Goal: Transaction & Acquisition: Purchase product/service

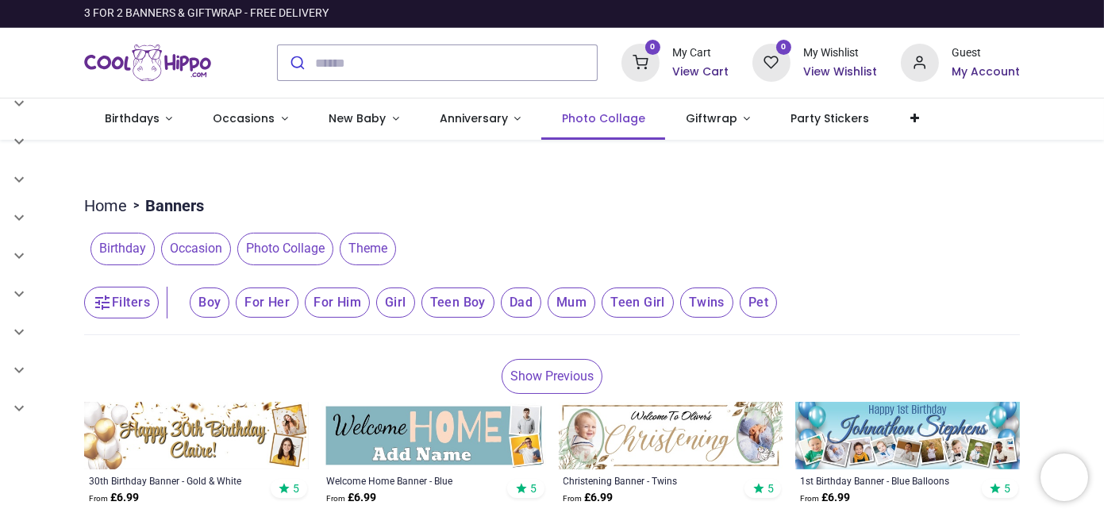
click at [565, 125] on span "Photo Collage" at bounding box center [603, 118] width 83 height 16
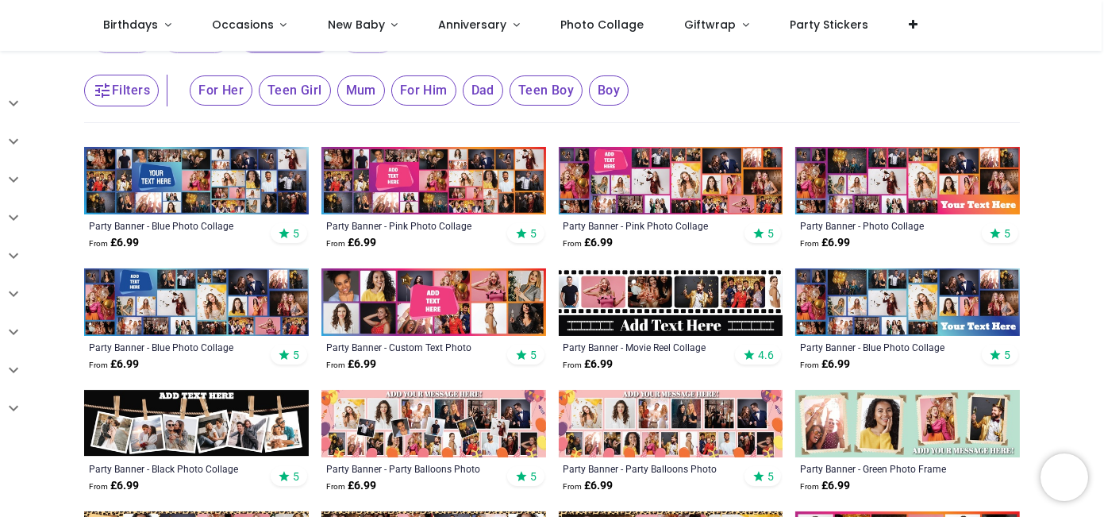
scroll to position [264, 0]
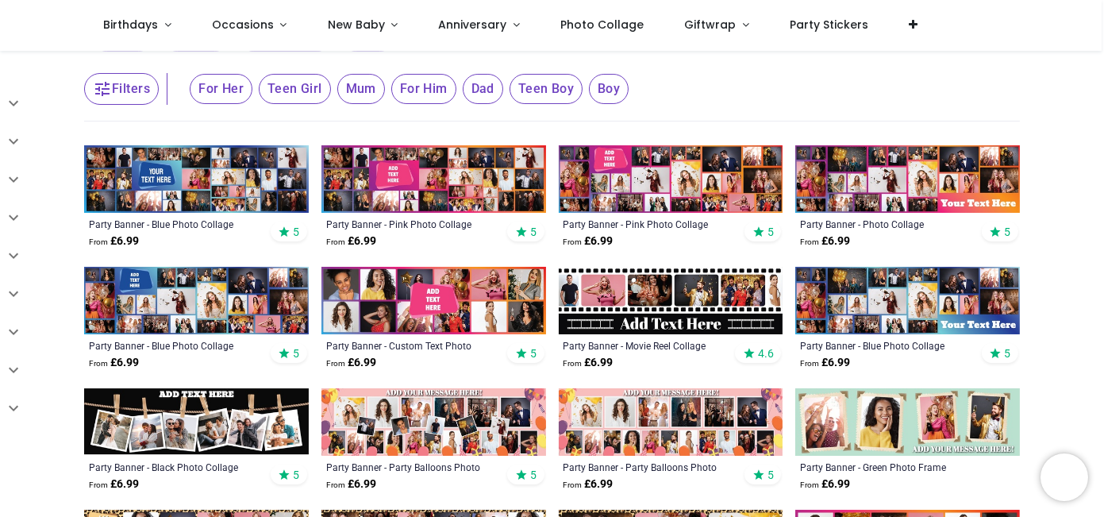
click at [657, 319] on img at bounding box center [671, 300] width 225 height 67
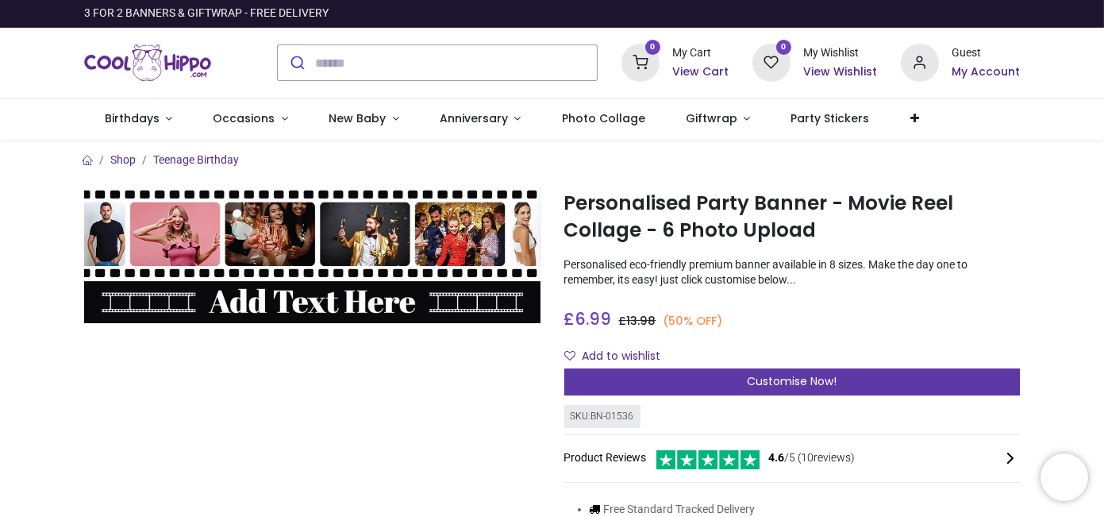
click at [708, 384] on div "Customise Now!" at bounding box center [792, 381] width 456 height 27
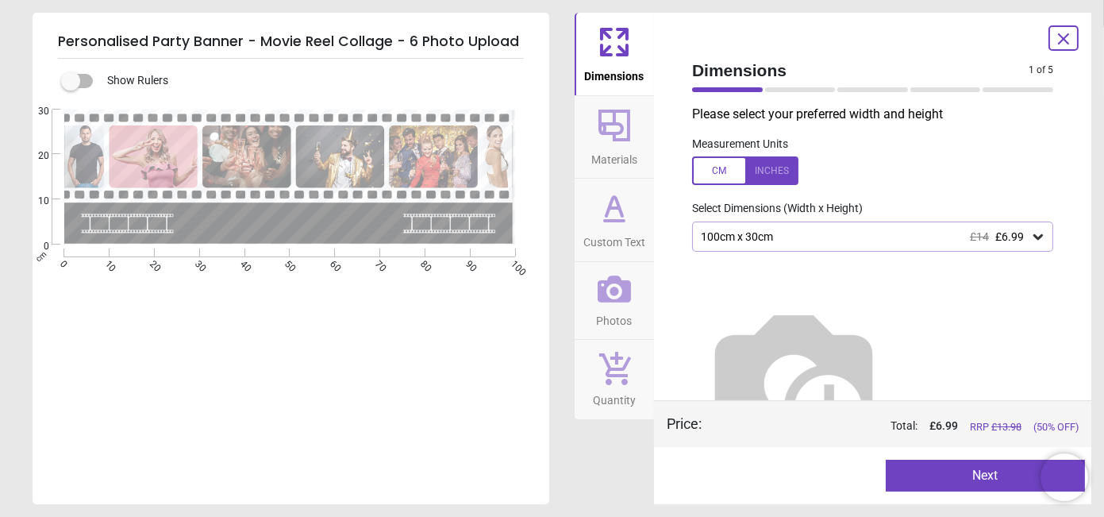
click at [770, 171] on div at bounding box center [745, 170] width 106 height 29
click at [995, 234] on span "£6.99" at bounding box center [1009, 236] width 29 height 13
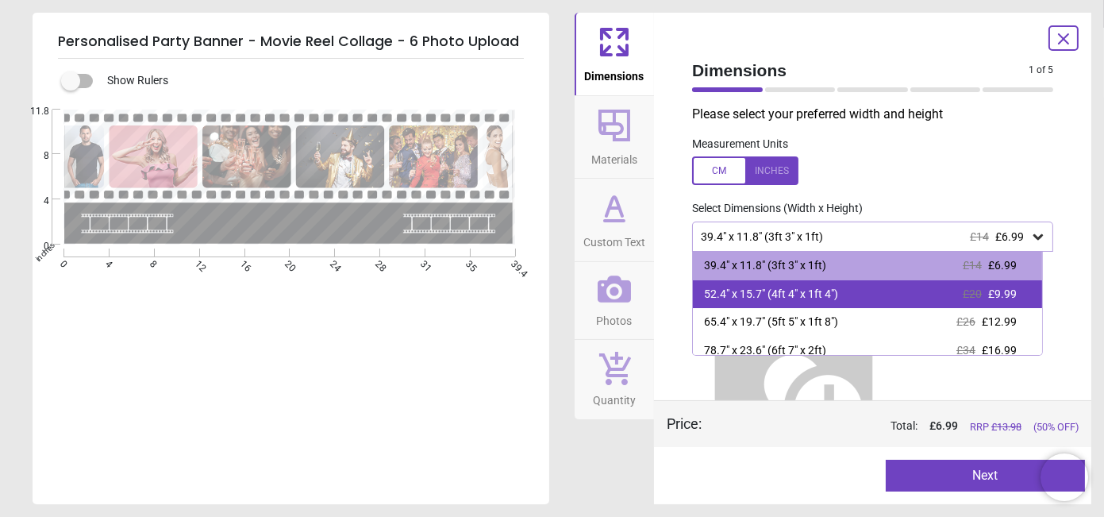
click at [893, 296] on div "52.4" x 15.7" (4ft 4" x 1ft 4") £20 £9.99" at bounding box center [867, 294] width 349 height 29
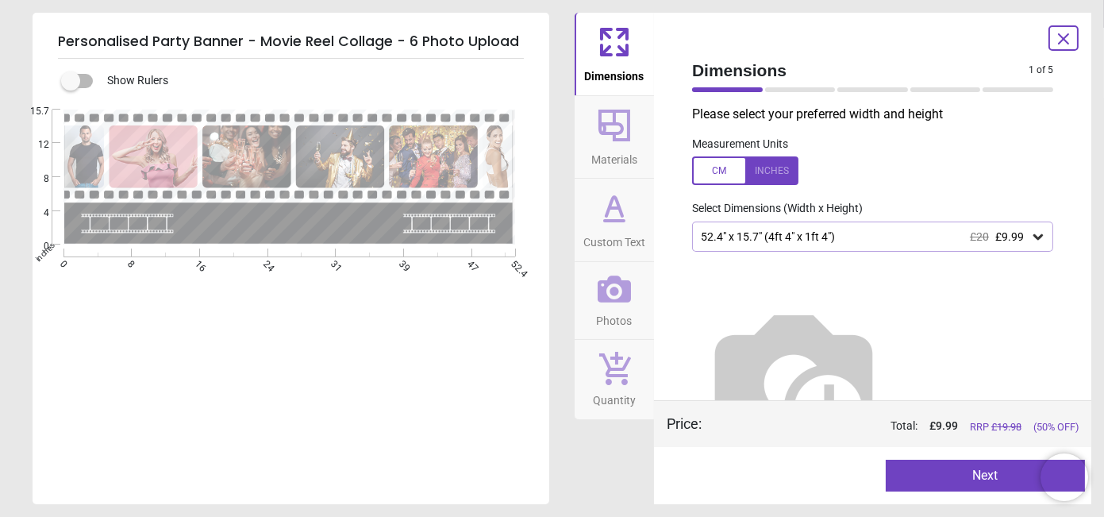
click at [914, 466] on button "Next" at bounding box center [986, 475] width 200 height 32
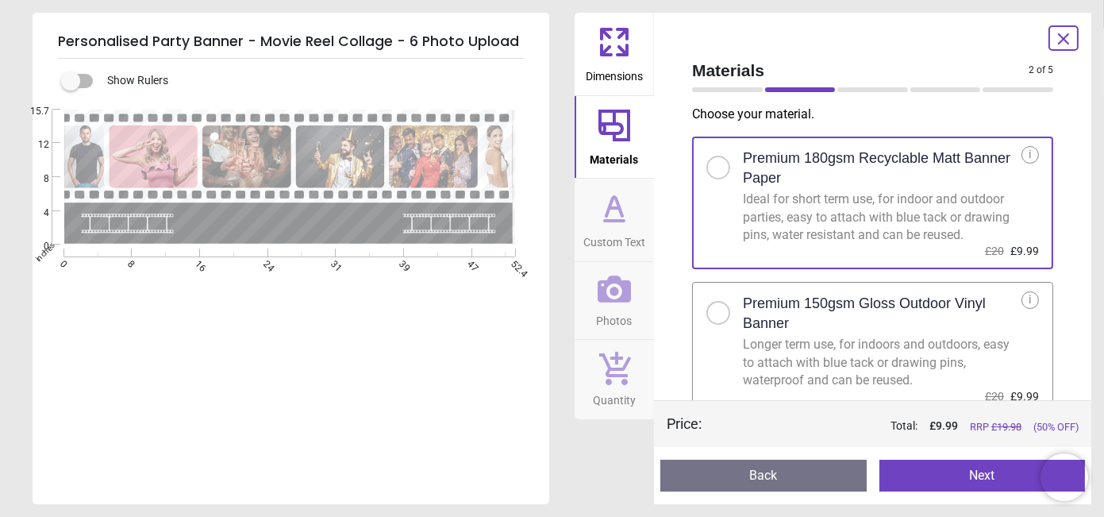
click at [841, 343] on div "Longer term use, for indoors and outdoors, easy to attach with blue tack or dra…" at bounding box center [882, 362] width 279 height 53
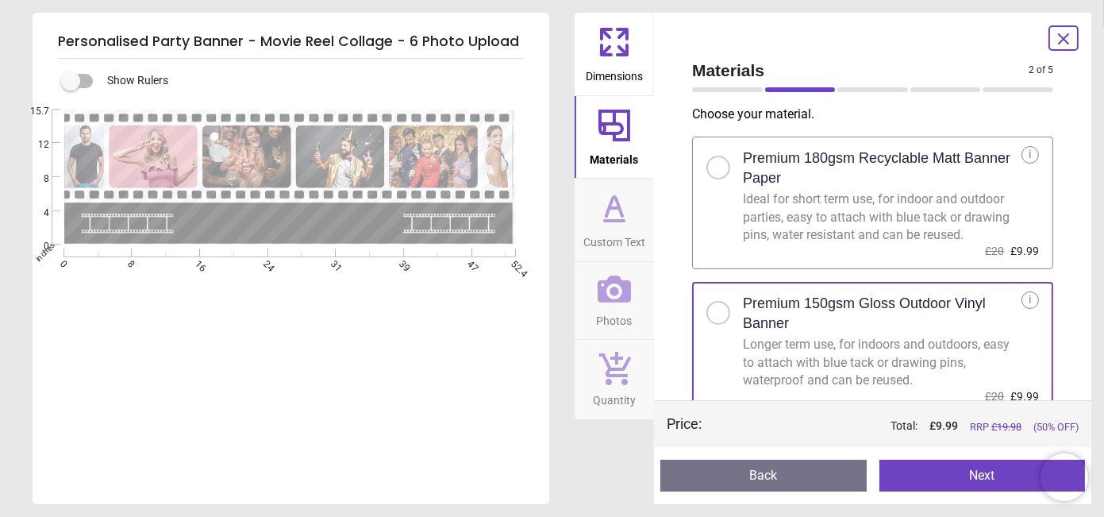
click at [916, 470] on button "Next" at bounding box center [982, 475] width 206 height 32
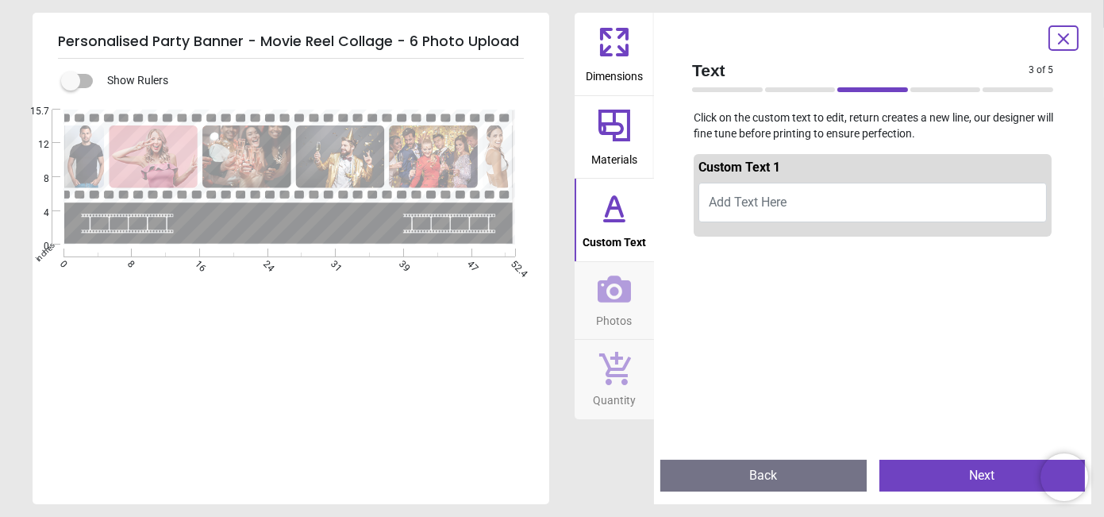
click at [763, 194] on span "Add Text Here" at bounding box center [748, 201] width 78 height 15
type textarea "**********"
click at [923, 479] on button "Next" at bounding box center [982, 475] width 206 height 32
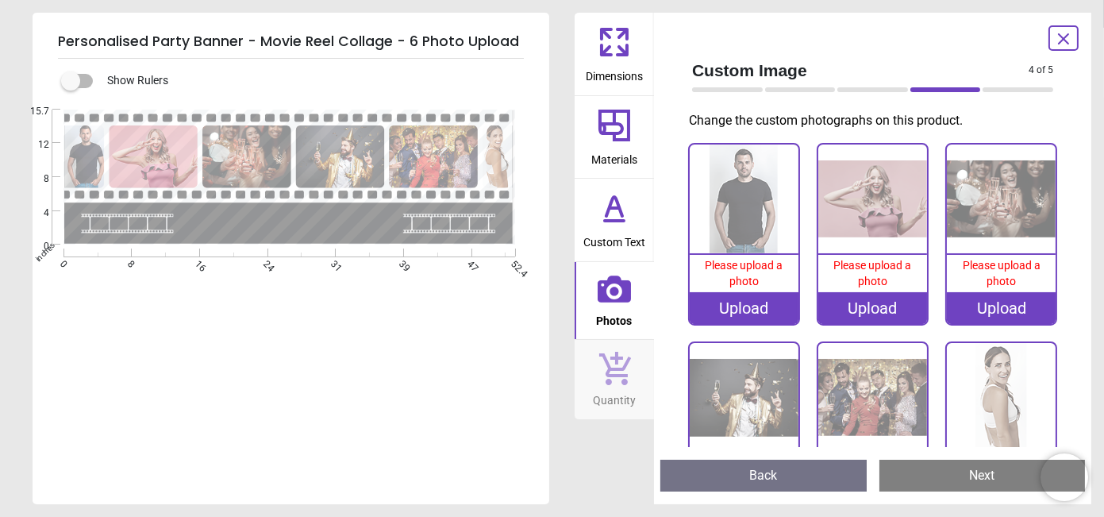
click at [751, 316] on div "Upload" at bounding box center [744, 308] width 109 height 32
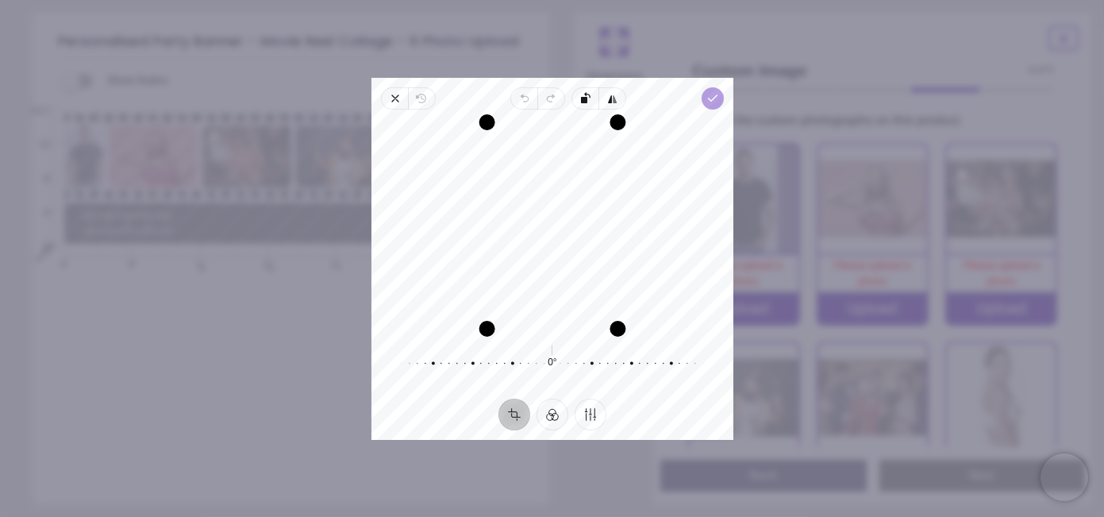
click at [708, 100] on icon "button" at bounding box center [711, 98] width 13 height 13
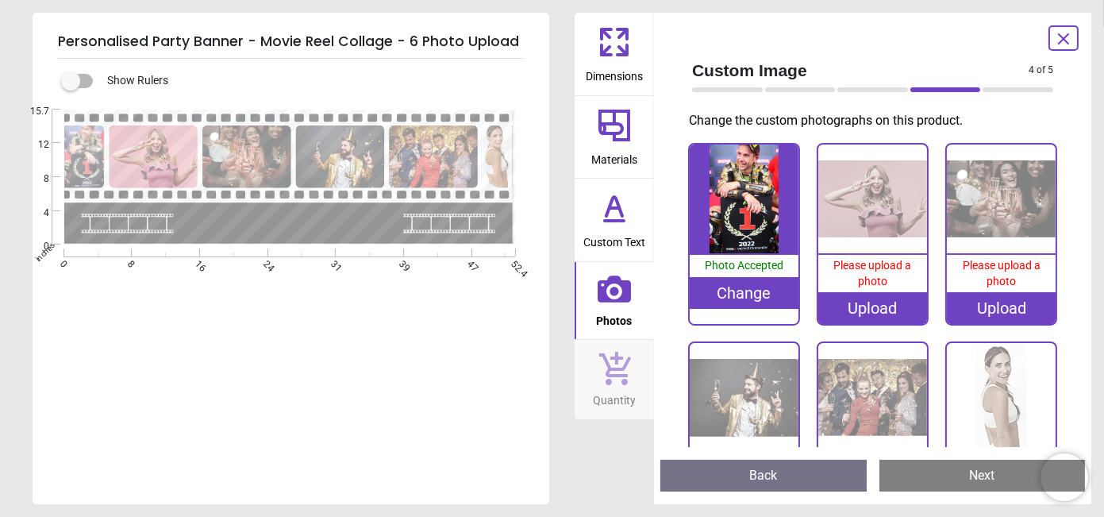
click at [829, 314] on div "Upload" at bounding box center [872, 308] width 109 height 32
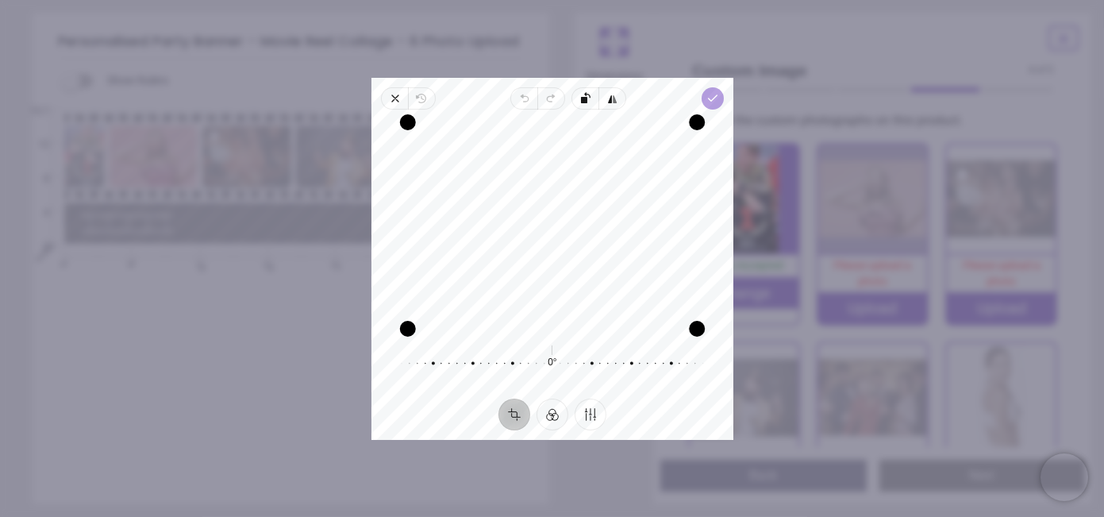
click at [720, 91] on span "Done" at bounding box center [712, 98] width 22 height 22
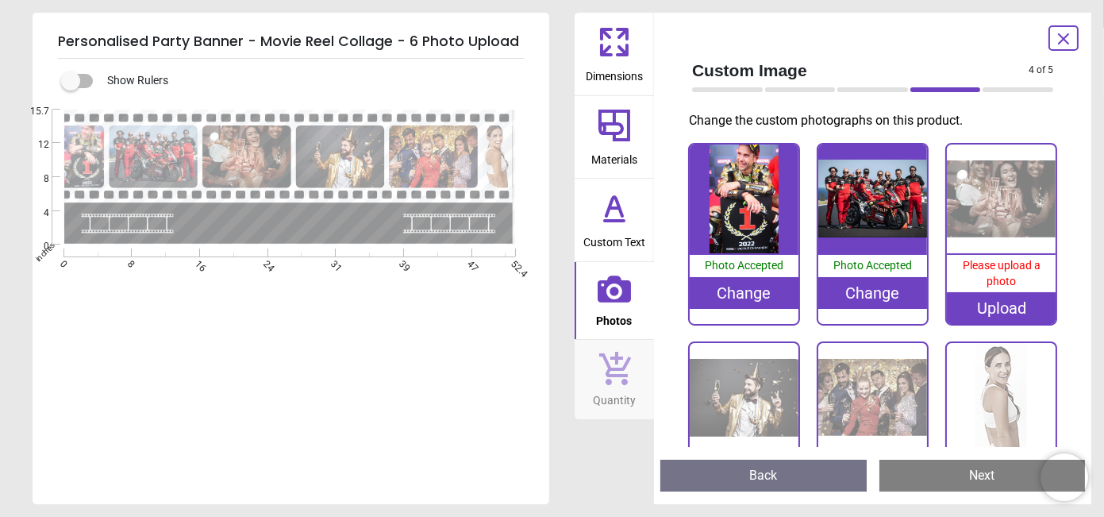
click at [978, 313] on div "Upload" at bounding box center [1001, 308] width 109 height 32
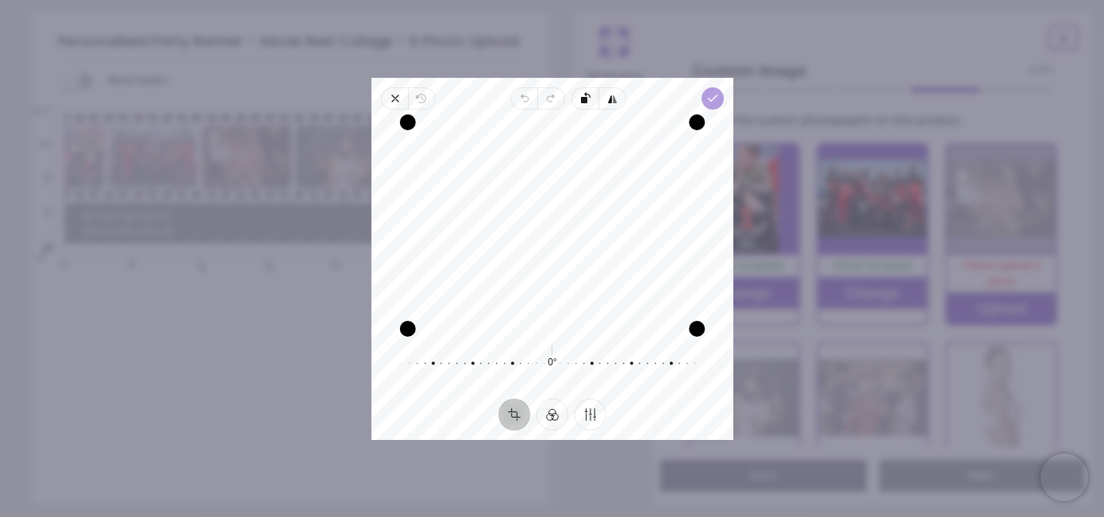
click at [715, 101] on icon "button" at bounding box center [711, 98] width 13 height 13
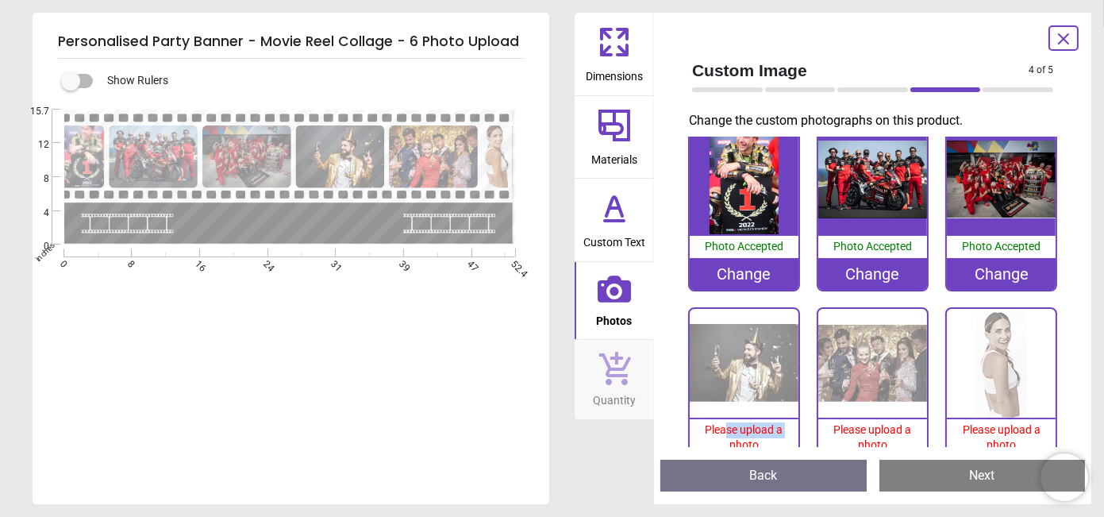
click at [719, 436] on div "Please upload a photo" at bounding box center [744, 437] width 109 height 37
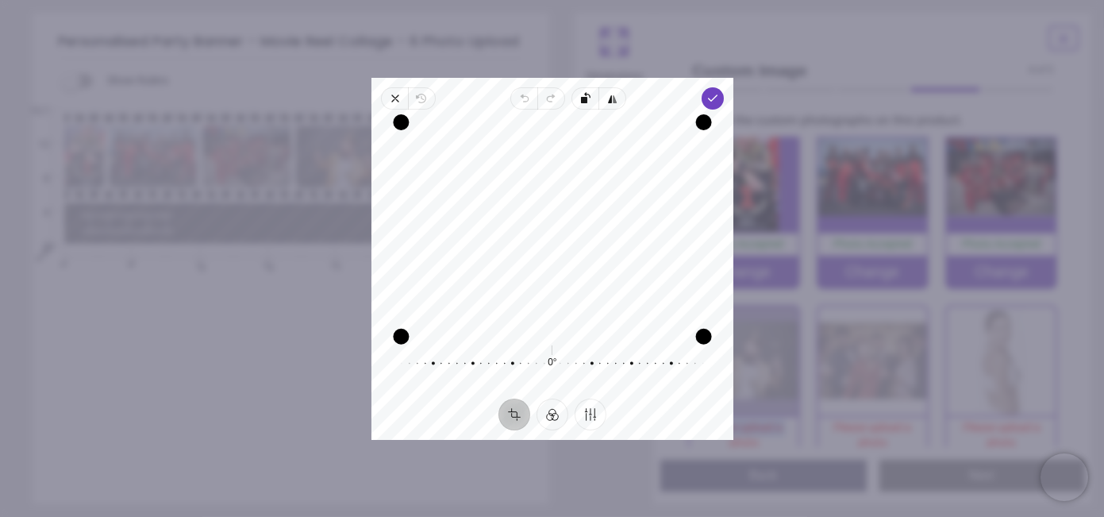
drag, startPoint x: 672, startPoint y: 327, endPoint x: 665, endPoint y: 400, distance: 73.3
click at [665, 400] on div "Close Revert Undo Redo Rotate left Flip horizontal Done Crop Filter Finetune Re…" at bounding box center [552, 259] width 362 height 362
drag, startPoint x: 664, startPoint y: 257, endPoint x: 667, endPoint y: 249, distance: 8.3
click at [667, 249] on div "Recenter" at bounding box center [552, 225] width 336 height 206
click at [720, 92] on span "Done" at bounding box center [712, 98] width 22 height 22
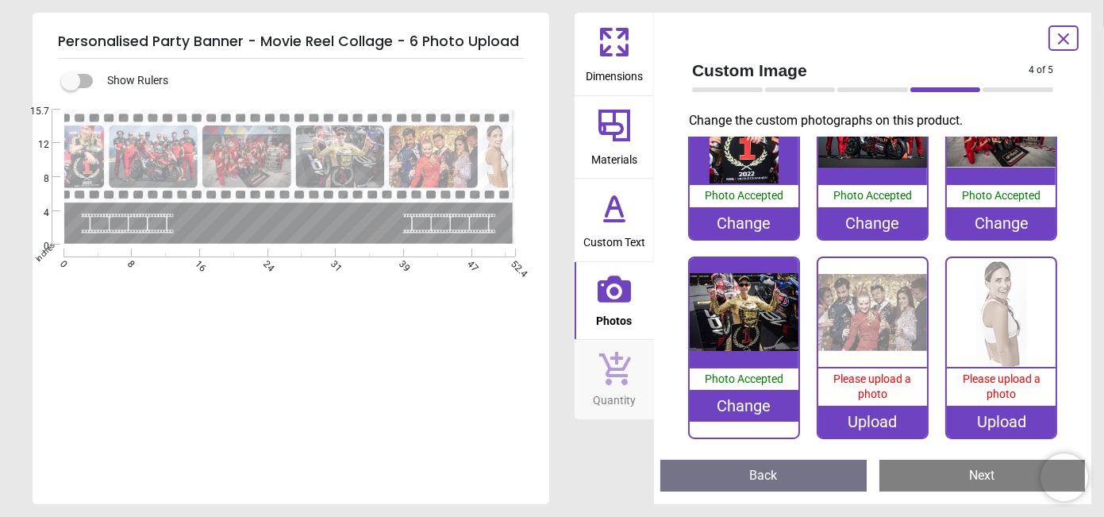
scroll to position [71, 0]
click at [744, 393] on div "Change" at bounding box center [744, 405] width 109 height 32
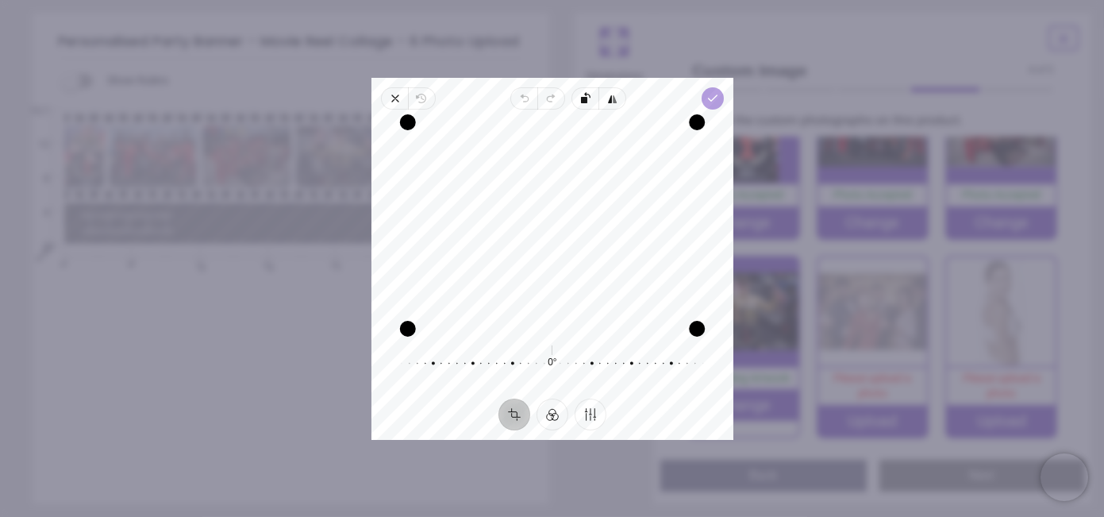
click at [720, 96] on span "Done" at bounding box center [712, 98] width 22 height 22
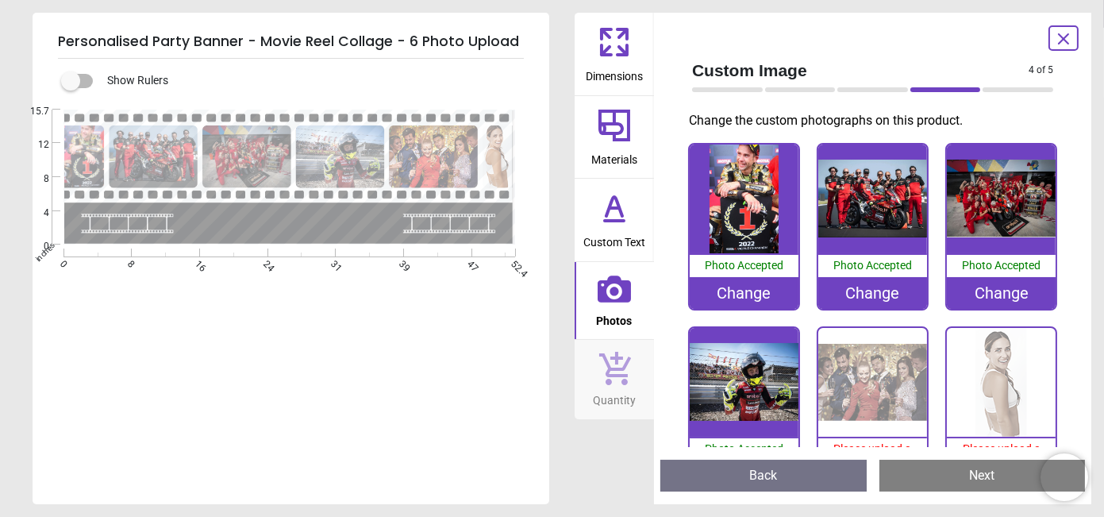
scroll to position [71, 0]
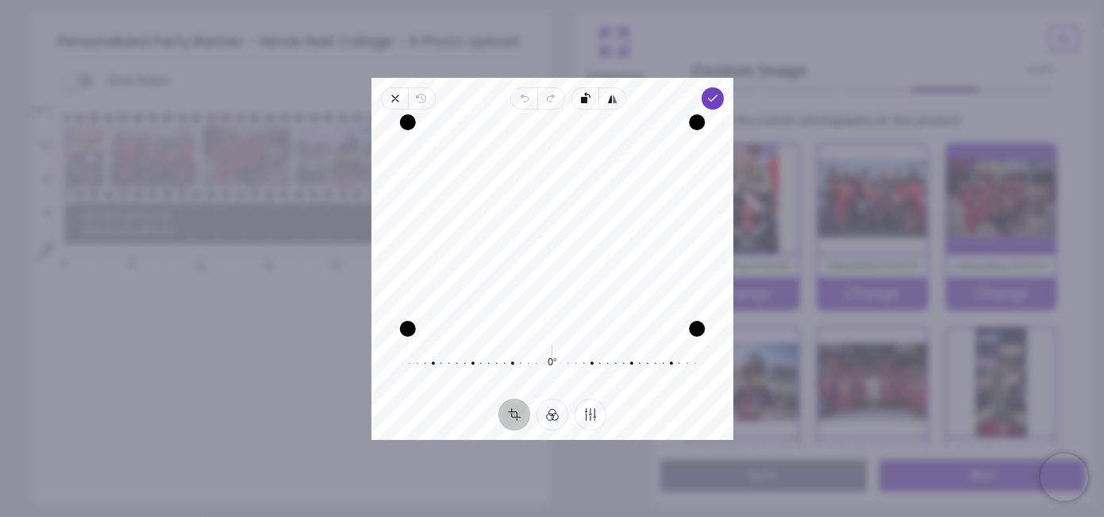
scroll to position [2, 0]
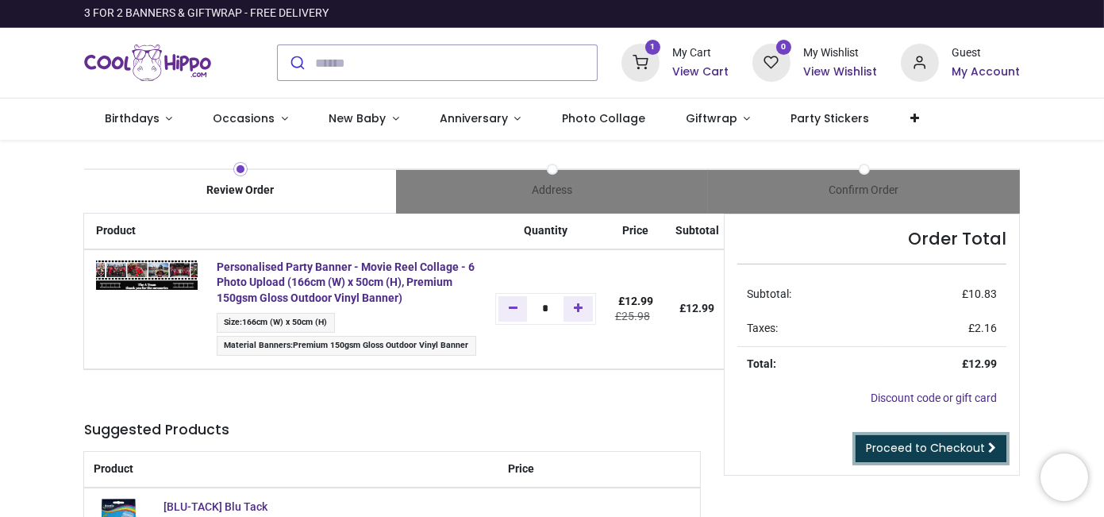
click at [874, 443] on span "Proceed to Checkout" at bounding box center [925, 448] width 119 height 16
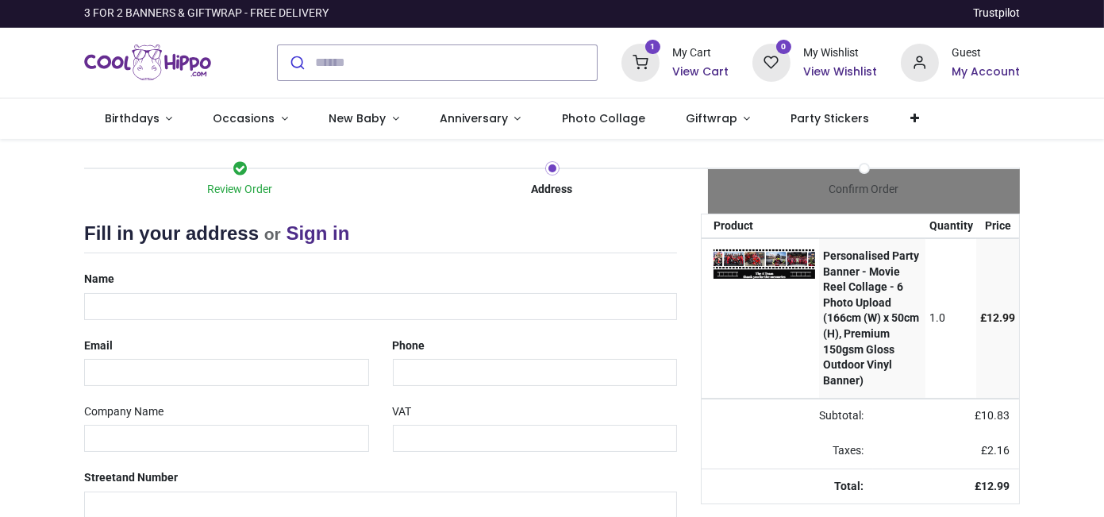
select select "***"
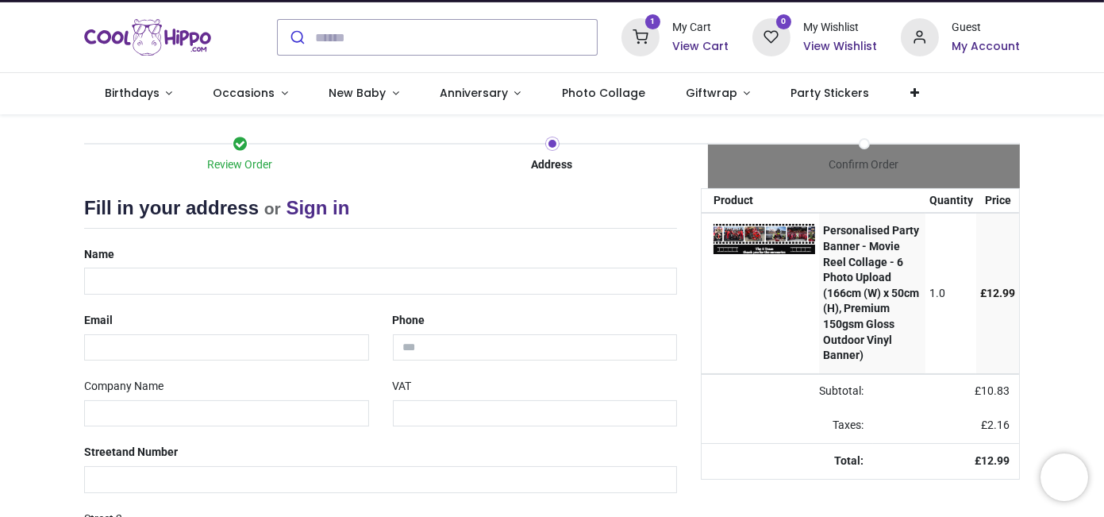
scroll to position [20, 0]
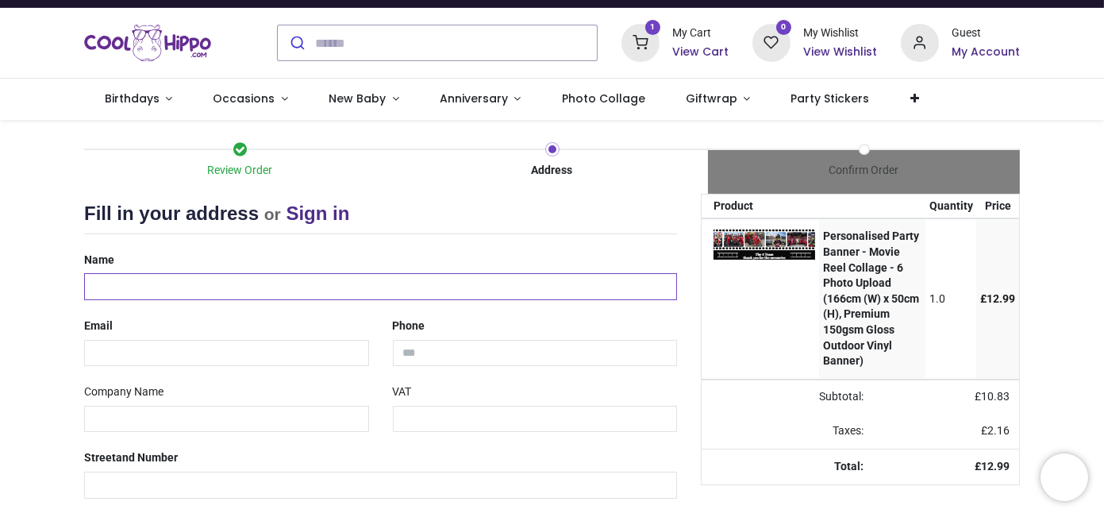
click at [145, 278] on input "text" at bounding box center [380, 286] width 593 height 27
type input "**********"
click at [149, 353] on input "email" at bounding box center [226, 353] width 285 height 27
type input "*"
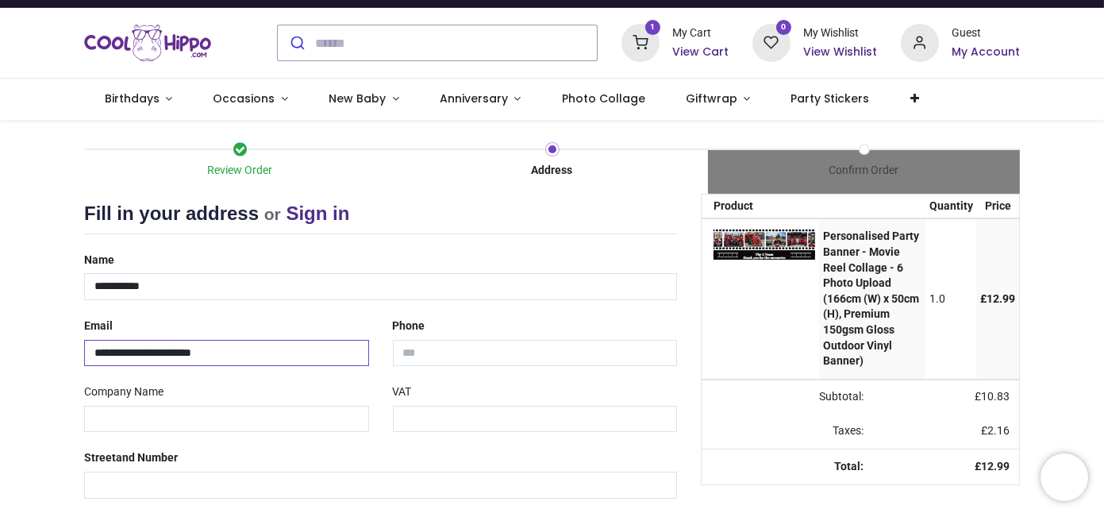
type input "**********"
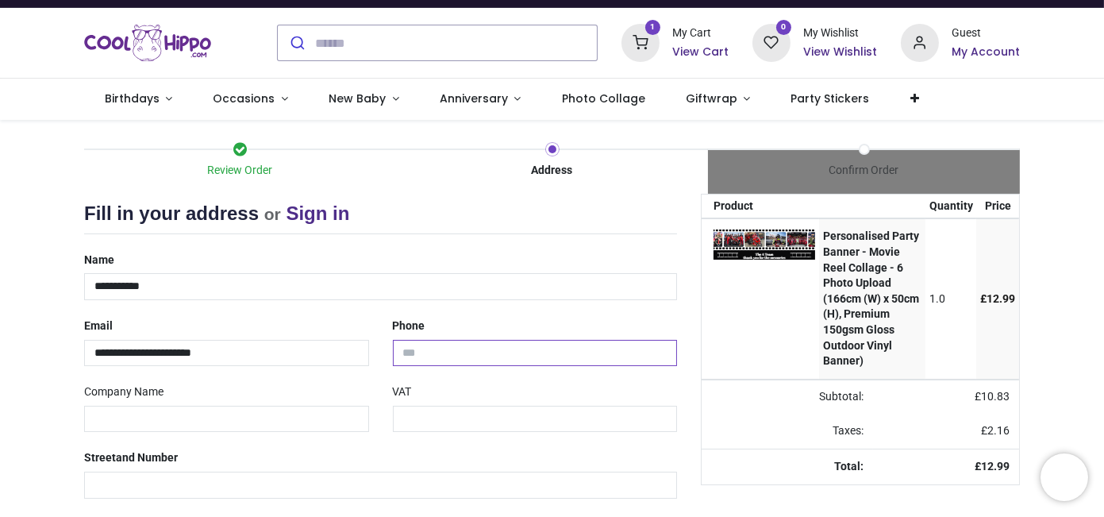
click at [482, 348] on input "tel" at bounding box center [535, 353] width 285 height 27
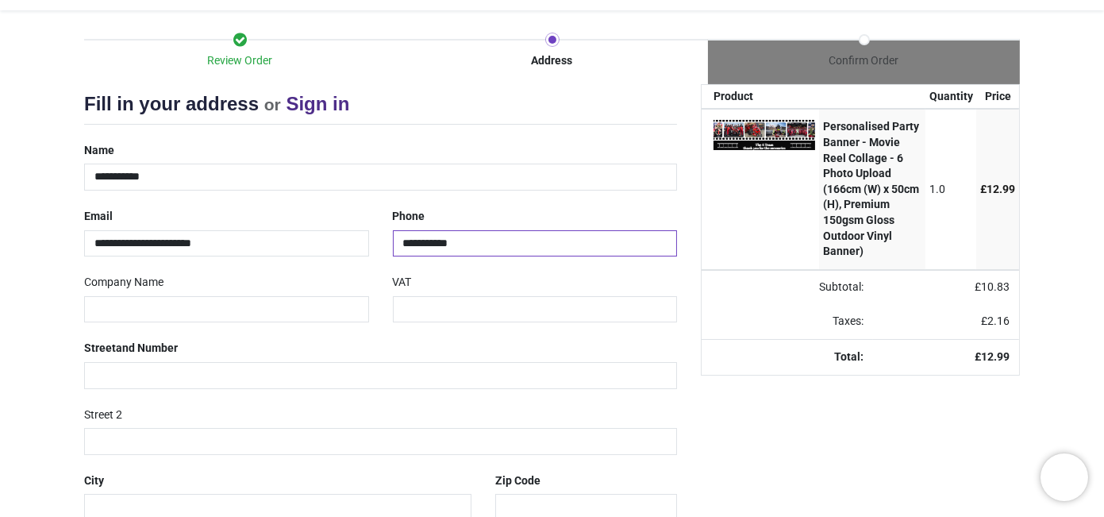
scroll to position [167, 0]
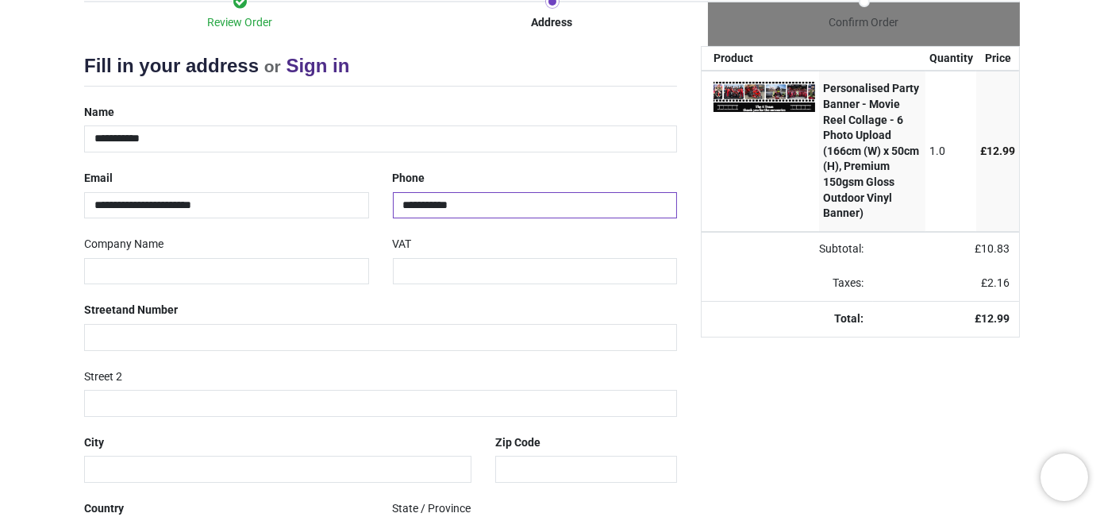
type input "**********"
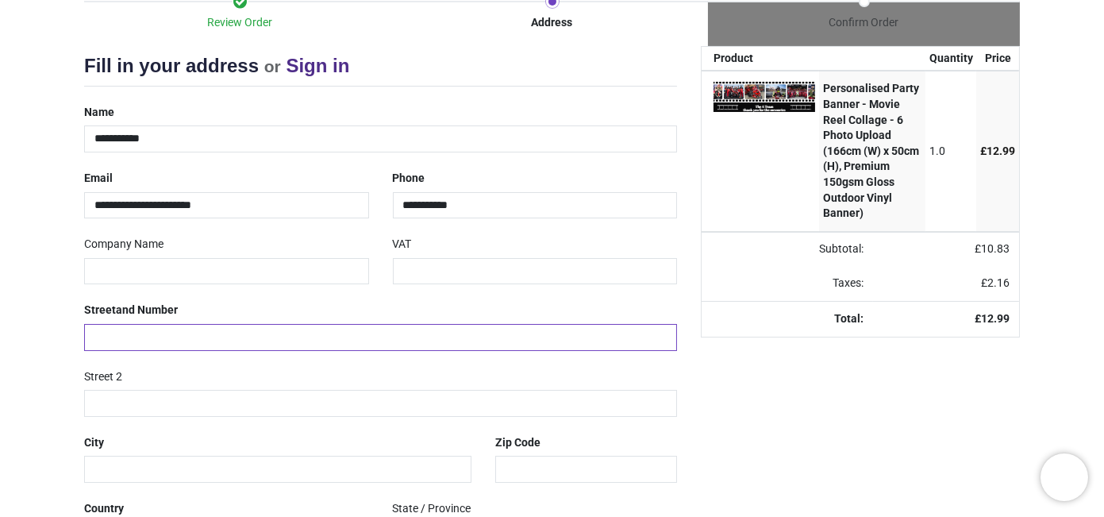
click at [240, 333] on input "text" at bounding box center [380, 337] width 593 height 27
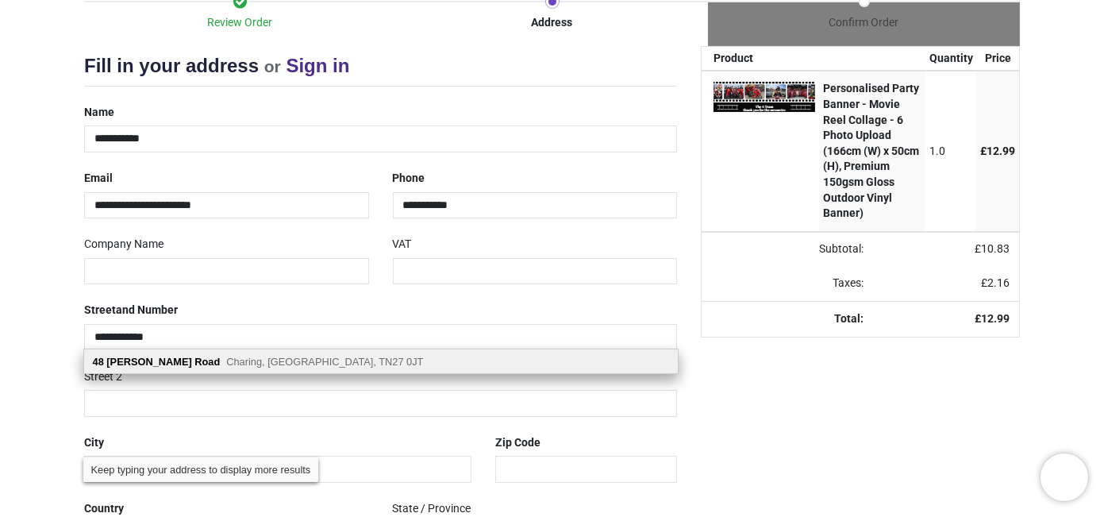
click at [226, 365] on span "Charing, Ashford, TN27 0JT" at bounding box center [324, 361] width 197 height 12
type input "**********"
type input "*******"
type input "********"
select select "***"
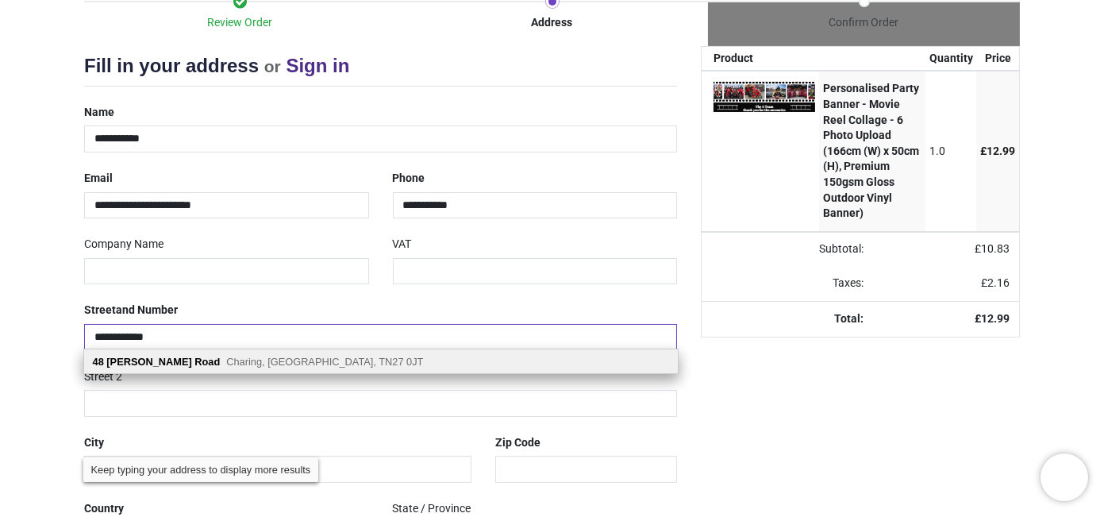
select select "***"
type input "*******"
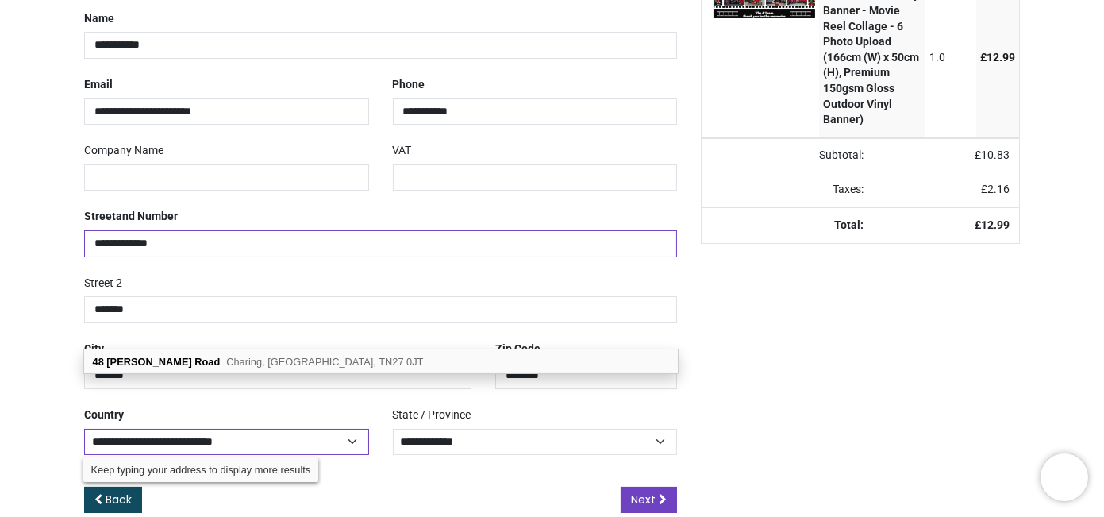
scroll to position [285, 0]
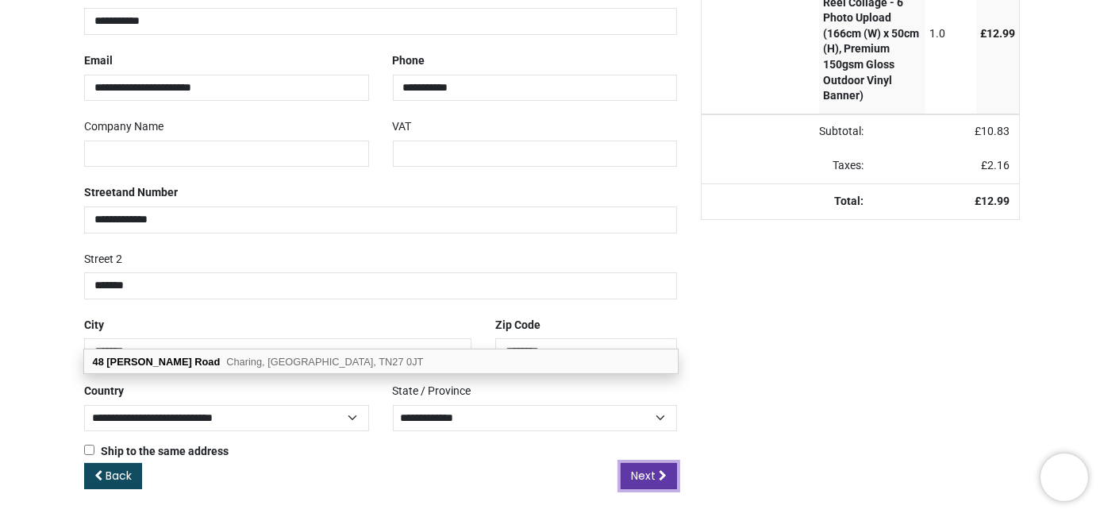
click at [630, 482] on link "Next" at bounding box center [648, 476] width 56 height 27
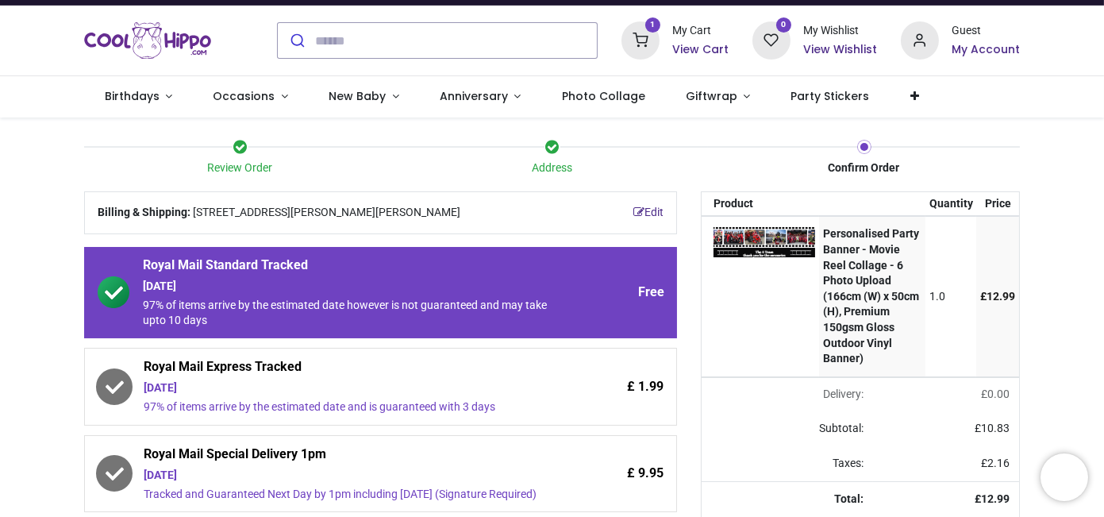
scroll to position [117, 0]
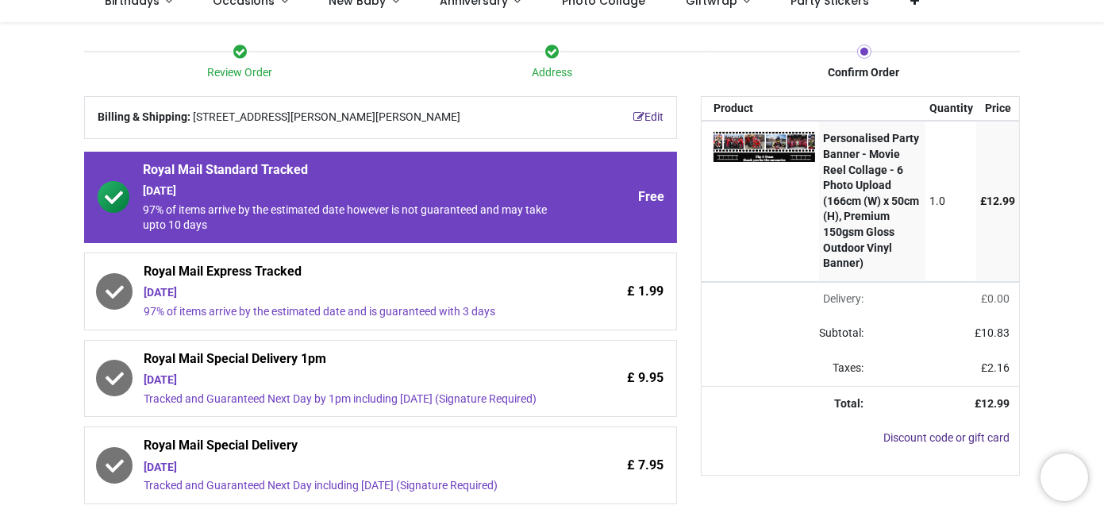
click at [454, 288] on div "Friday 3rd October" at bounding box center [352, 293] width 416 height 16
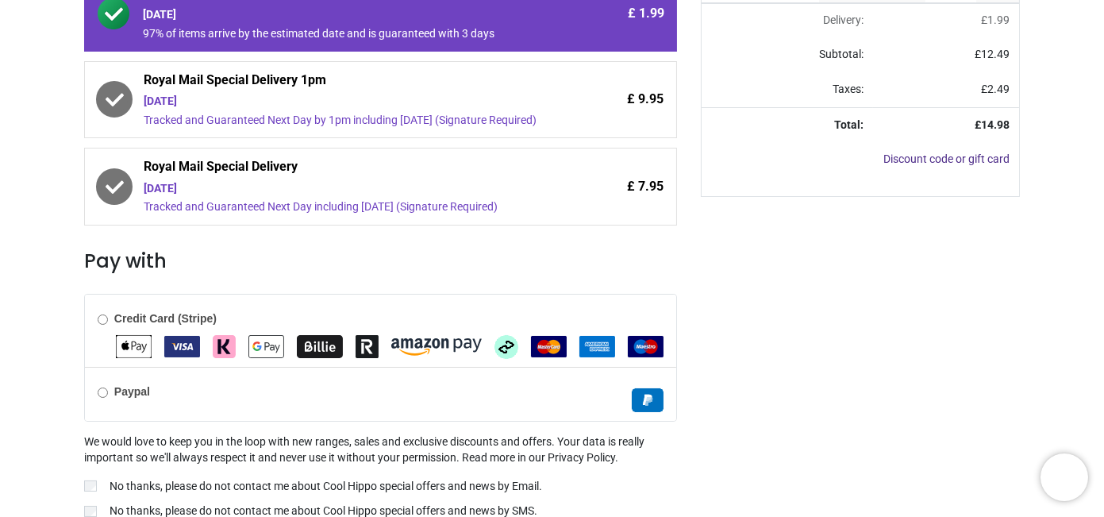
scroll to position [411, 0]
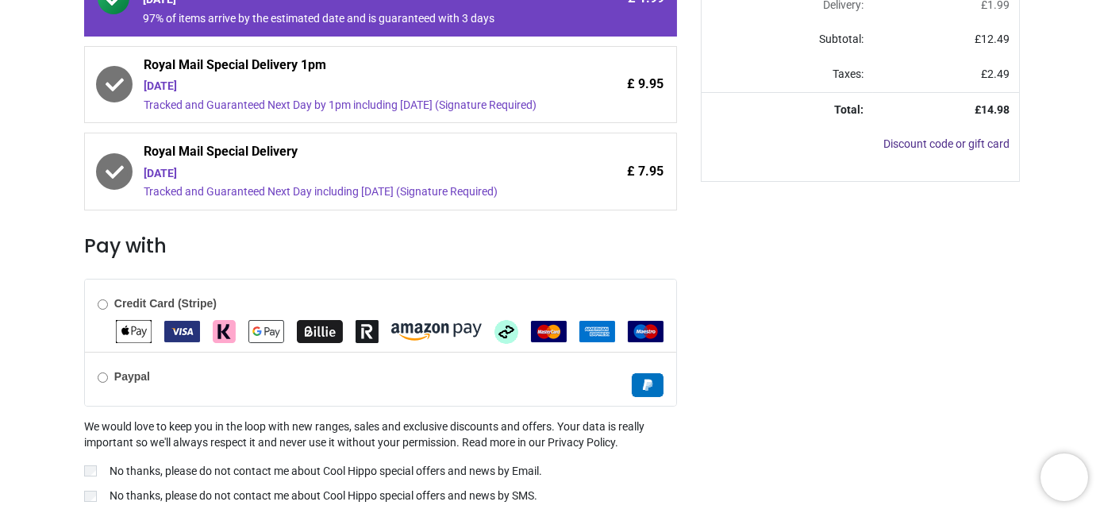
click at [118, 371] on b "Paypal" at bounding box center [132, 376] width 36 height 13
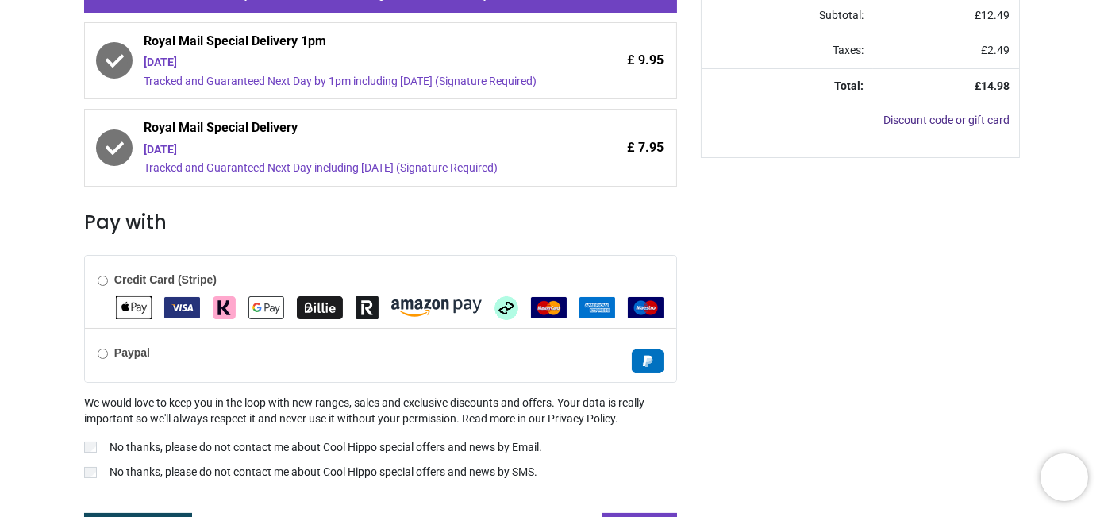
scroll to position [460, 0]
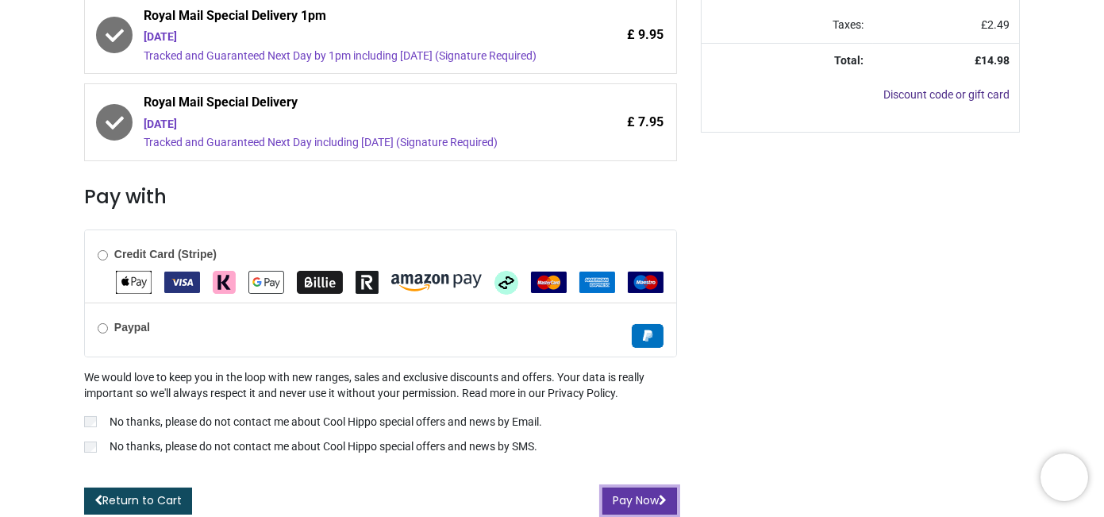
click at [659, 495] on icon "submit" at bounding box center [663, 499] width 8 height 11
